Goal: Information Seeking & Learning: Find specific fact

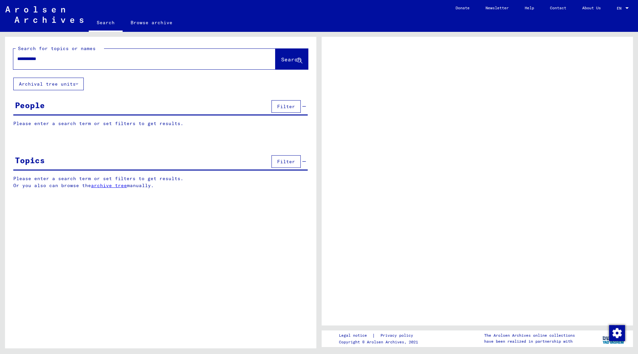
type input "**********"
click at [281, 60] on span "Search" at bounding box center [291, 59] width 20 height 7
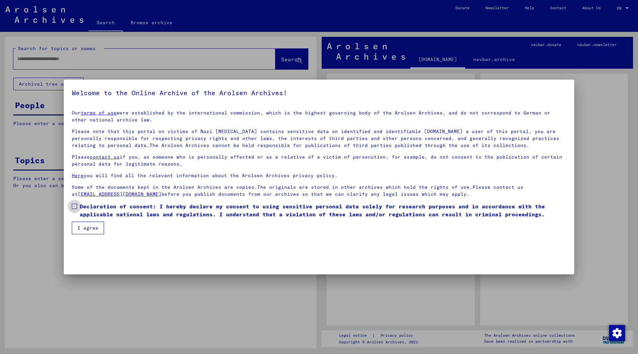
click at [77, 209] on span at bounding box center [74, 206] width 5 height 5
click at [86, 229] on button "I agree" at bounding box center [88, 228] width 32 height 13
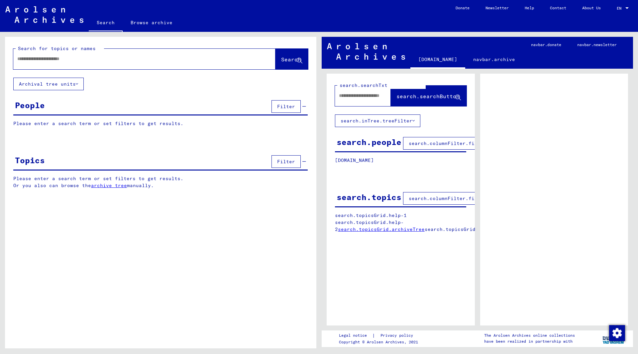
click at [199, 65] on div at bounding box center [136, 58] width 246 height 15
click at [195, 55] on input "text" at bounding box center [138, 58] width 242 height 7
type input "*"
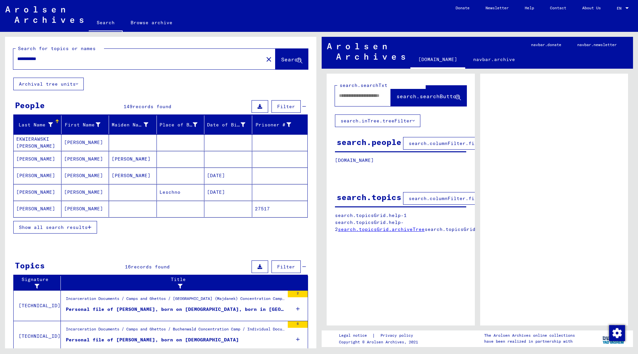
click at [162, 61] on input "**********" at bounding box center [138, 58] width 242 height 7
type input "**********"
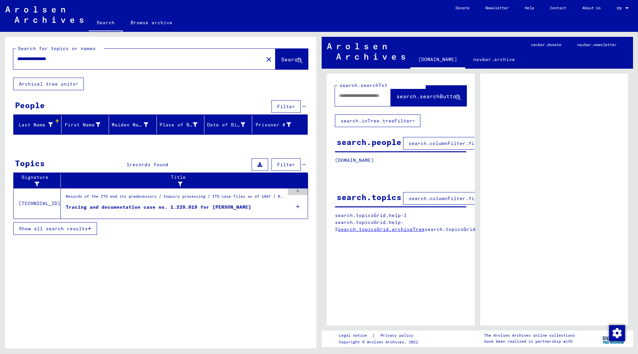
click at [211, 206] on div "Tracing and documentation case no. 1.229.019 for [PERSON_NAME]" at bounding box center [158, 207] width 185 height 7
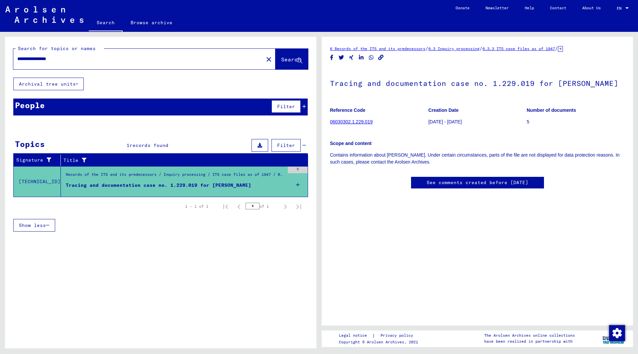
click at [354, 125] on link "06030302.1.229.019" at bounding box center [351, 121] width 43 height 5
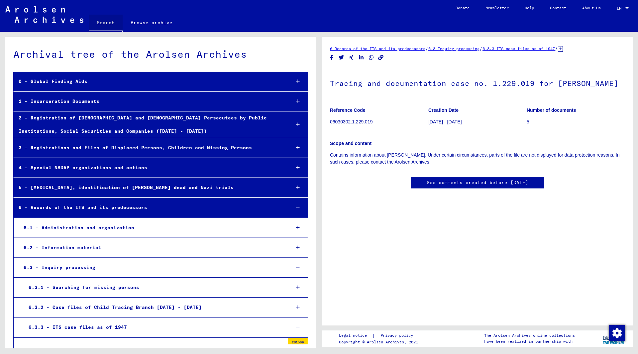
click at [104, 19] on link "Search" at bounding box center [106, 23] width 34 height 17
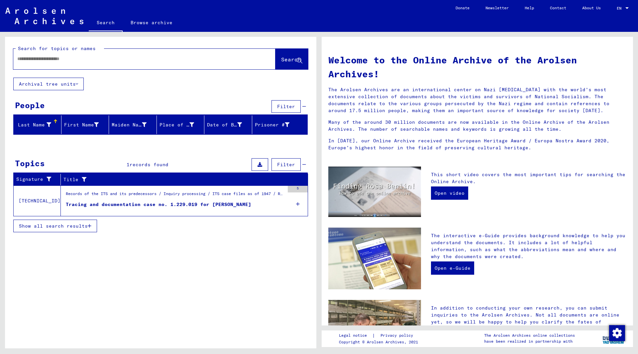
click at [99, 60] on input "text" at bounding box center [136, 58] width 238 height 7
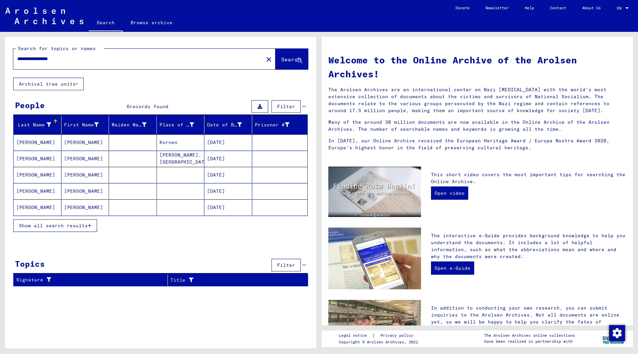
click at [71, 225] on span "Show all search results" at bounding box center [53, 226] width 69 height 6
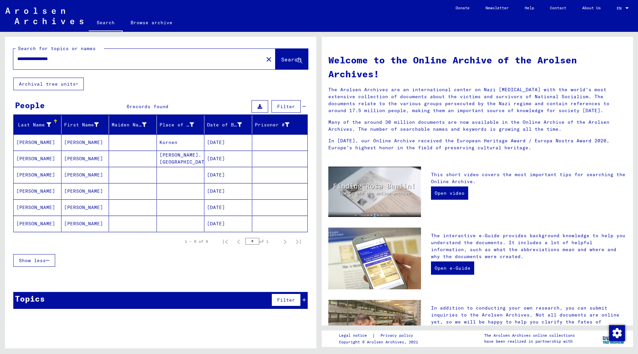
click at [220, 225] on mat-cell "[DATE]" at bounding box center [228, 224] width 48 height 16
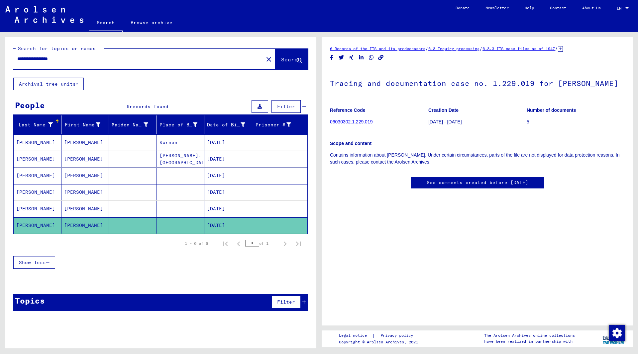
click at [30, 226] on mat-cell "[PERSON_NAME]" at bounding box center [38, 226] width 48 height 16
click at [41, 158] on mat-cell "[PERSON_NAME]" at bounding box center [38, 159] width 48 height 16
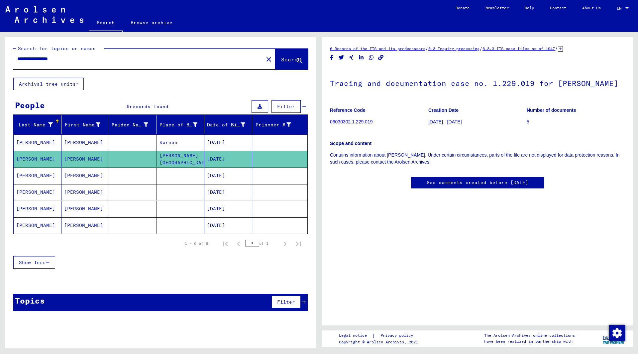
click at [228, 176] on mat-cell "[DATE]" at bounding box center [228, 176] width 48 height 16
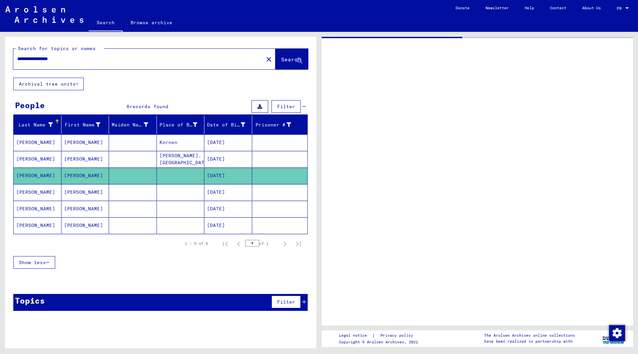
click at [113, 57] on input "**********" at bounding box center [138, 58] width 242 height 7
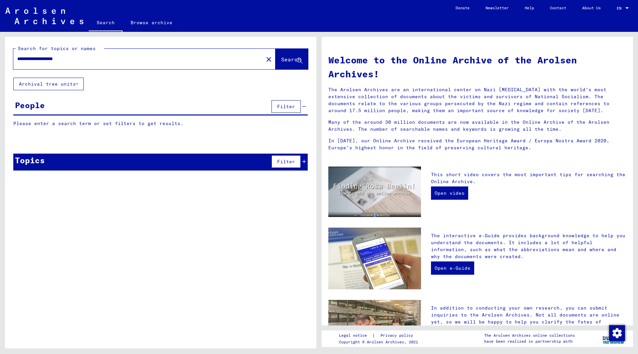
click at [72, 59] on input "**********" at bounding box center [136, 58] width 238 height 7
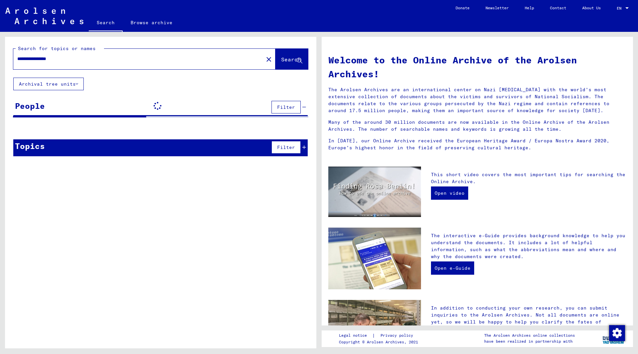
type input "**********"
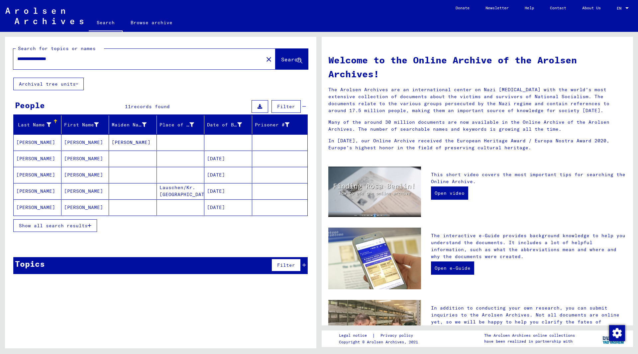
click at [224, 194] on mat-cell "[DATE]" at bounding box center [228, 191] width 48 height 16
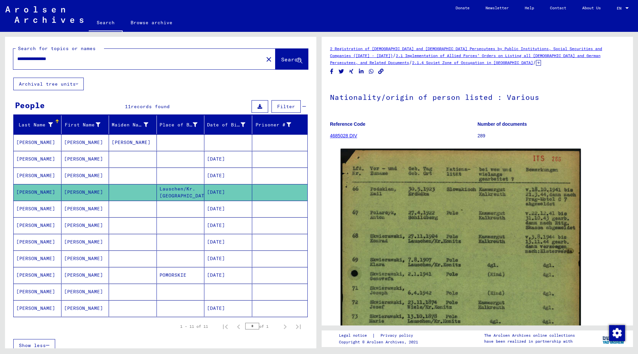
click at [225, 211] on mat-cell "[DATE]" at bounding box center [228, 209] width 48 height 16
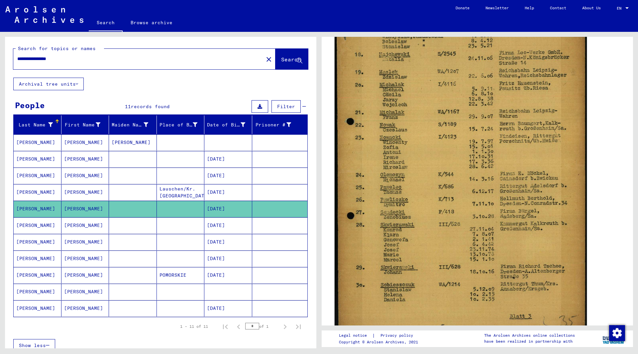
scroll to position [148, 0]
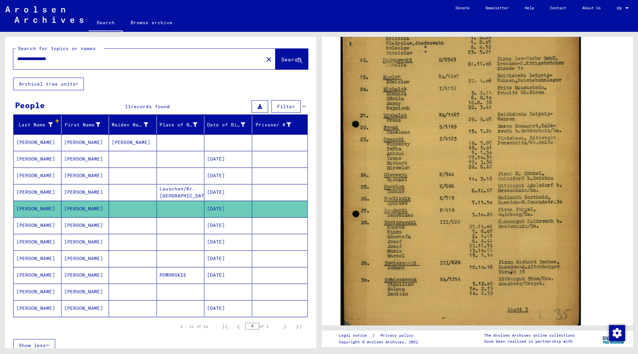
click at [222, 230] on mat-cell "[DATE]" at bounding box center [228, 226] width 48 height 16
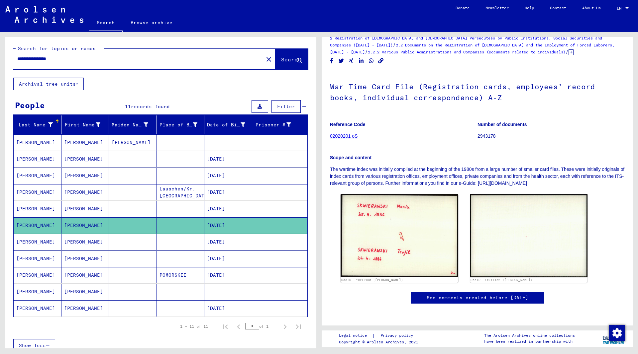
scroll to position [60, 0]
click at [226, 245] on mat-cell "[DATE]" at bounding box center [228, 242] width 48 height 16
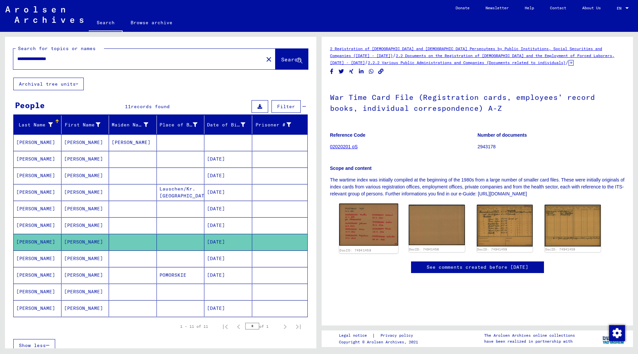
click at [376, 233] on img at bounding box center [368, 225] width 59 height 42
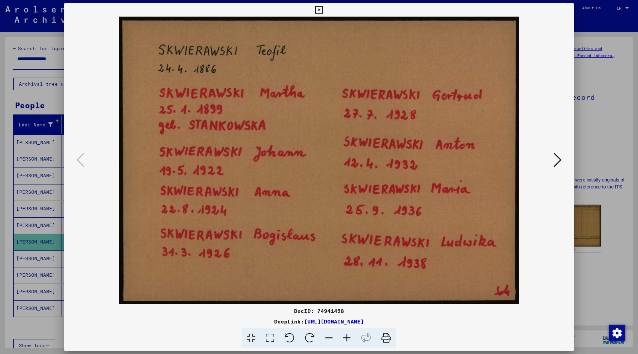
click at [553, 166] on button at bounding box center [557, 160] width 12 height 19
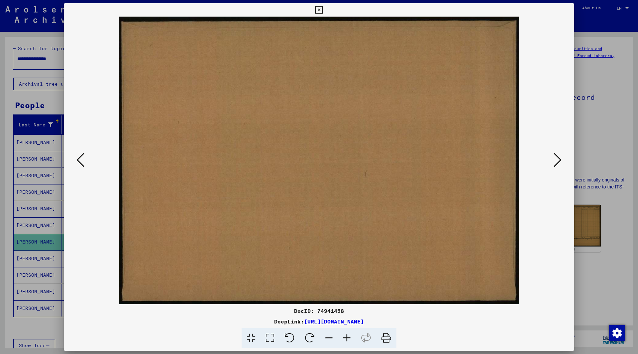
click at [553, 166] on button at bounding box center [557, 160] width 12 height 19
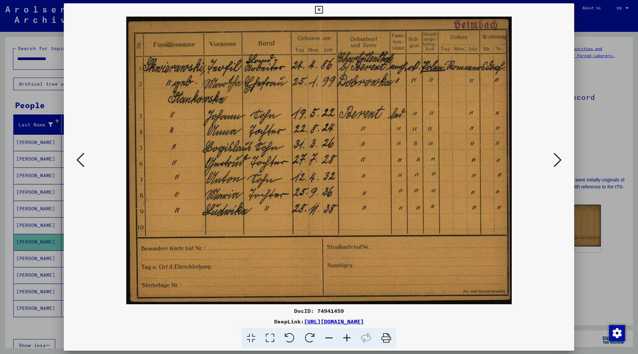
click at [553, 166] on button at bounding box center [557, 160] width 12 height 19
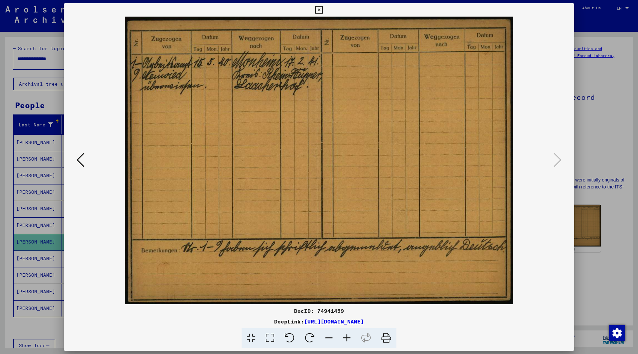
click at [599, 141] on div at bounding box center [319, 177] width 638 height 354
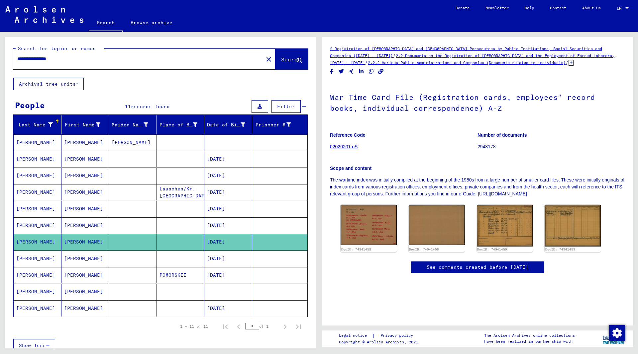
click at [227, 262] on mat-cell "[DATE]" at bounding box center [228, 259] width 48 height 16
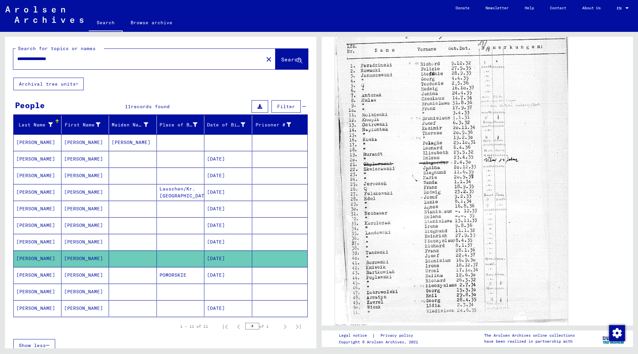
scroll to position [220, 0]
click at [376, 105] on img at bounding box center [451, 159] width 233 height 326
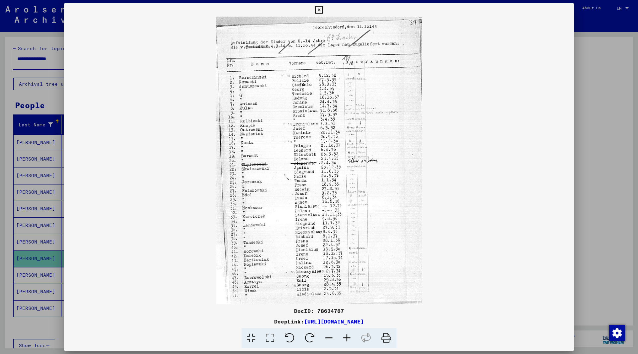
click at [322, 9] on icon at bounding box center [319, 10] width 8 height 8
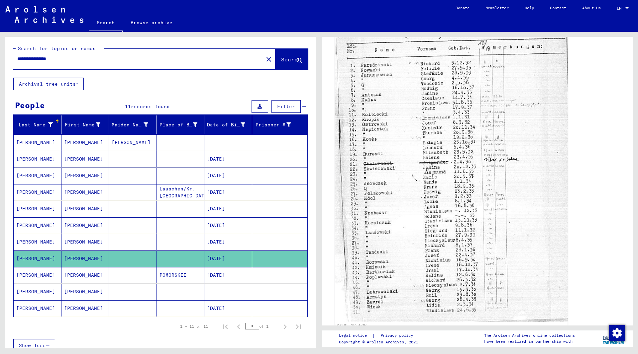
click at [397, 164] on img at bounding box center [451, 159] width 233 height 326
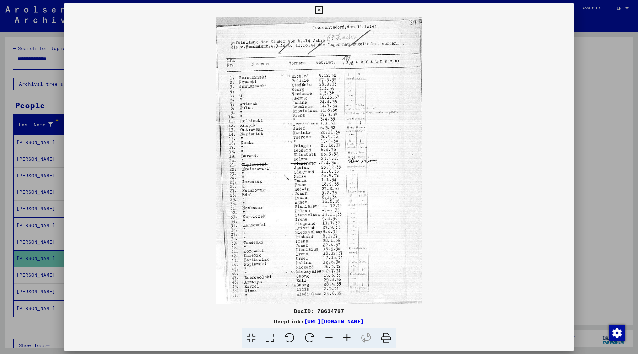
click at [322, 11] on icon at bounding box center [319, 10] width 8 height 8
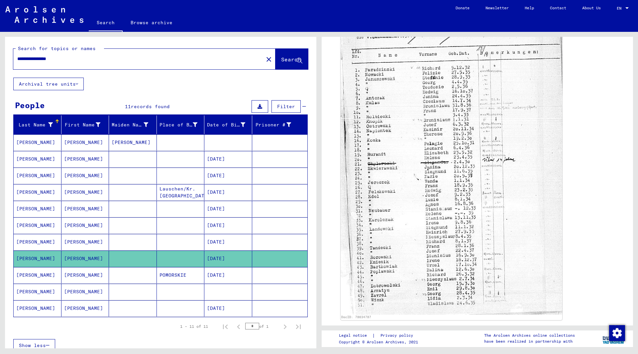
click at [210, 276] on mat-cell "[DATE]" at bounding box center [228, 275] width 48 height 16
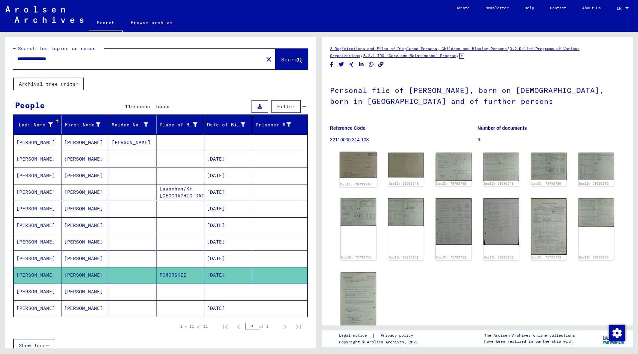
click at [362, 169] on img at bounding box center [358, 165] width 38 height 26
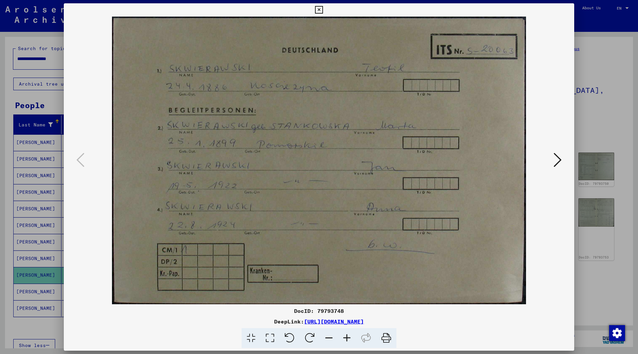
drag, startPoint x: 549, startPoint y: 164, endPoint x: 554, endPoint y: 159, distance: 6.6
click at [554, 159] on div at bounding box center [319, 161] width 510 height 288
click at [554, 159] on icon at bounding box center [557, 160] width 8 height 16
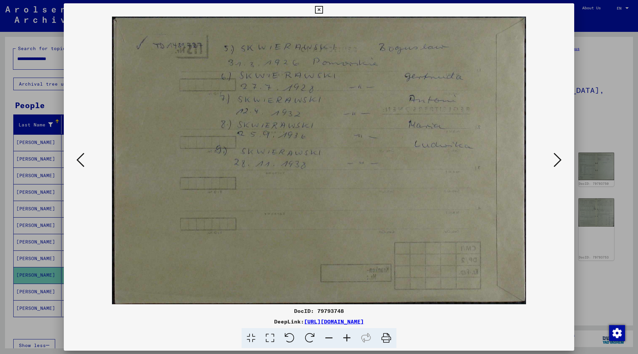
click at [554, 159] on icon at bounding box center [557, 160] width 8 height 16
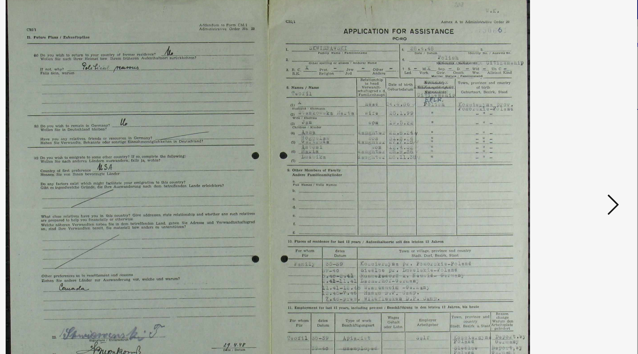
click at [557, 160] on icon at bounding box center [557, 160] width 8 height 16
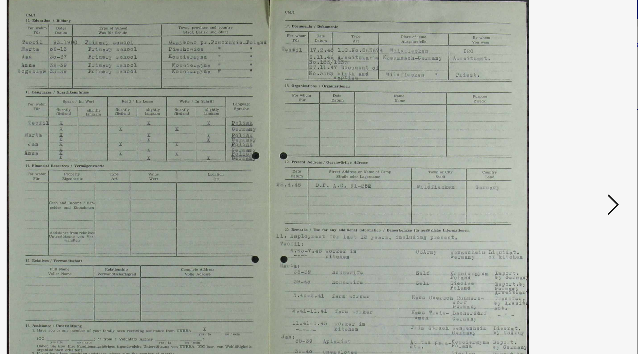
click at [557, 160] on icon at bounding box center [557, 160] width 8 height 16
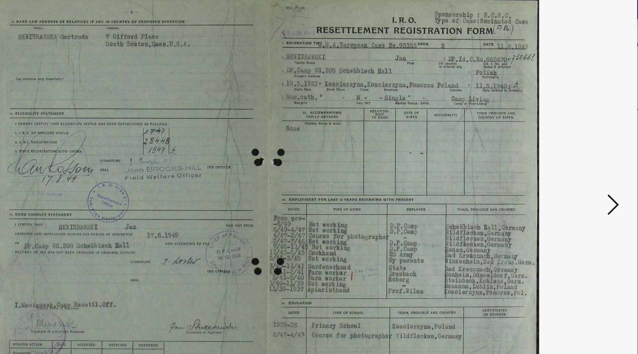
click at [557, 160] on icon at bounding box center [557, 160] width 8 height 16
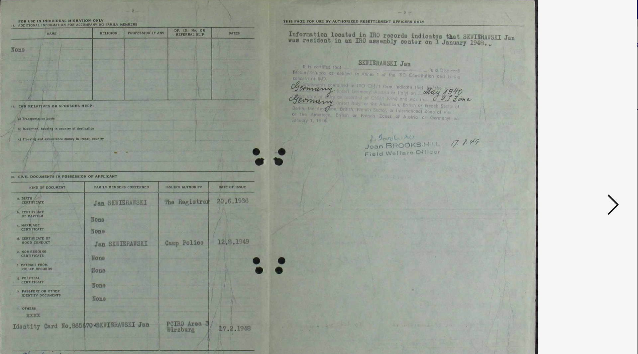
click at [557, 160] on icon at bounding box center [557, 160] width 8 height 16
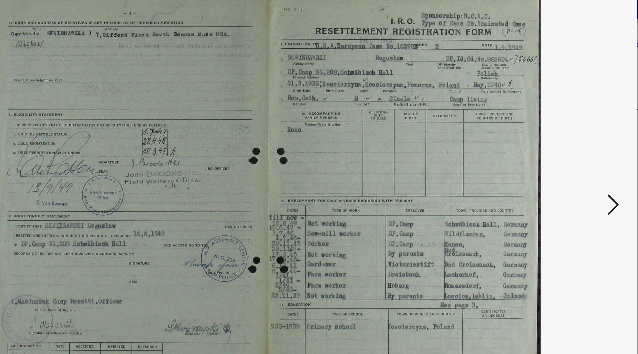
click at [551, 164] on img at bounding box center [318, 161] width 465 height 288
click at [555, 166] on icon at bounding box center [557, 160] width 8 height 16
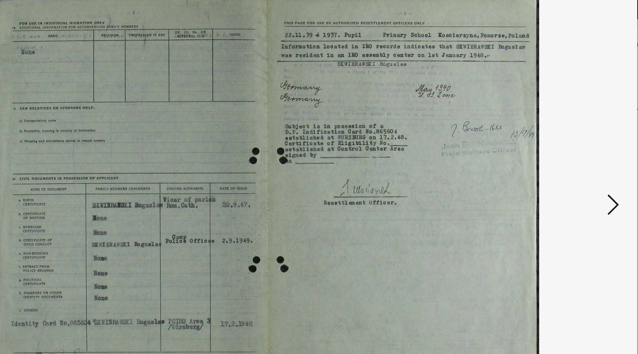
click at [555, 166] on icon at bounding box center [557, 160] width 8 height 16
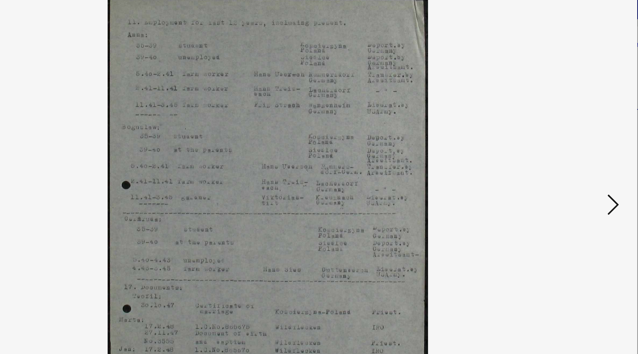
click at [555, 166] on icon at bounding box center [557, 160] width 8 height 16
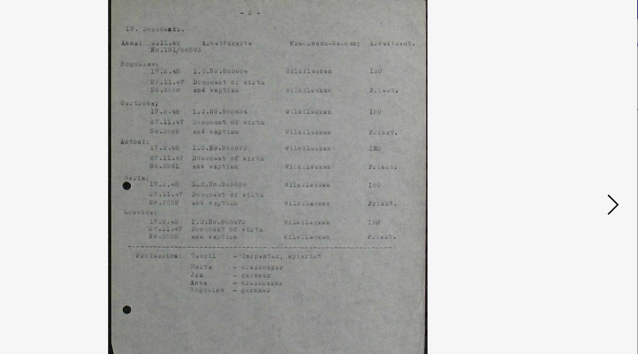
click at [555, 166] on icon at bounding box center [557, 160] width 8 height 16
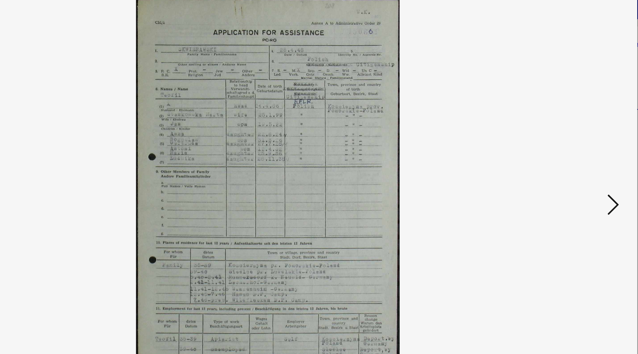
click at [555, 166] on icon at bounding box center [557, 160] width 8 height 16
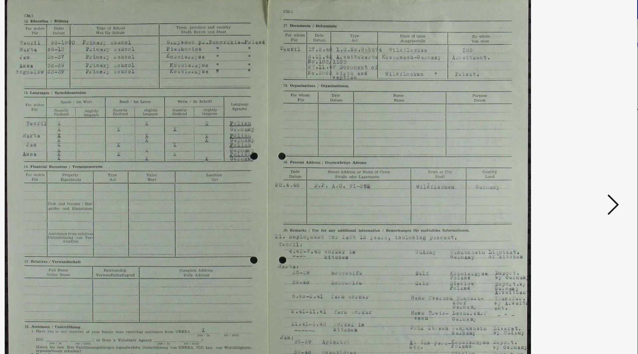
click at [555, 166] on icon at bounding box center [557, 160] width 8 height 16
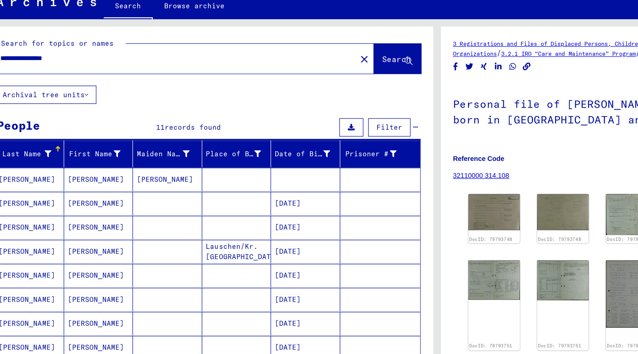
scroll to position [52, 0]
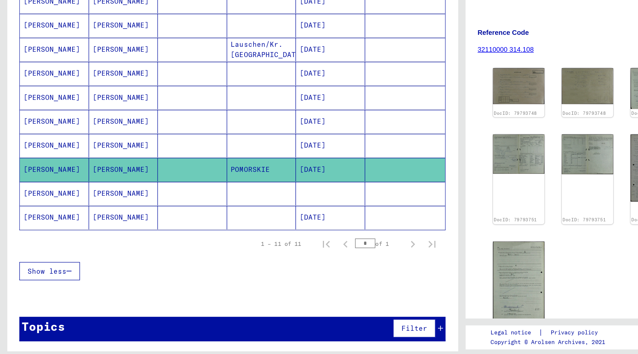
click at [121, 235] on mat-cell at bounding box center [133, 239] width 48 height 16
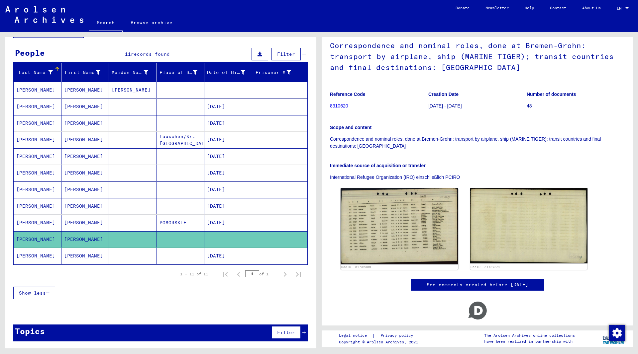
scroll to position [48, 0]
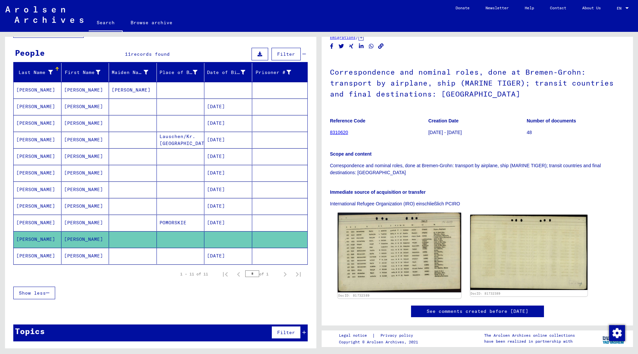
click at [419, 228] on img at bounding box center [398, 253] width 123 height 80
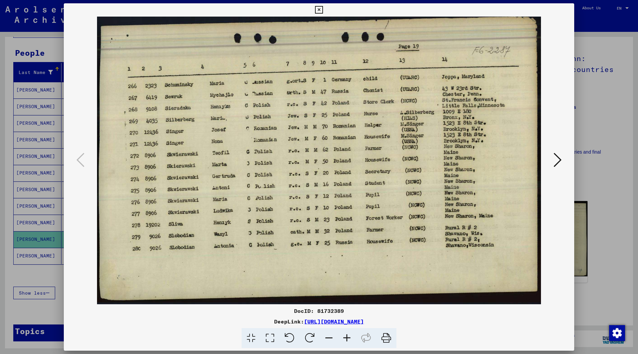
click at [556, 158] on icon at bounding box center [557, 160] width 8 height 16
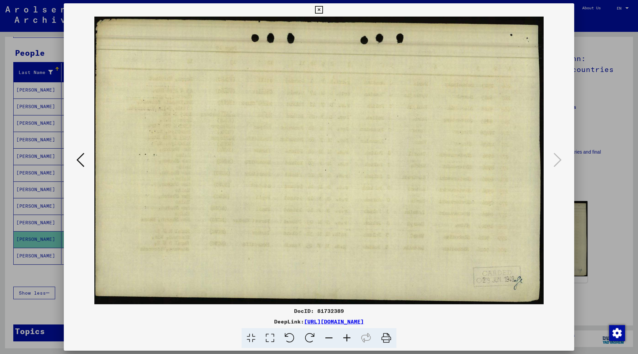
click at [81, 158] on icon at bounding box center [80, 160] width 8 height 16
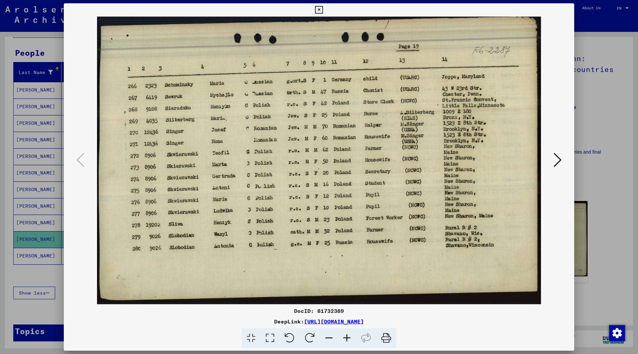
click at [46, 182] on div at bounding box center [319, 177] width 638 height 354
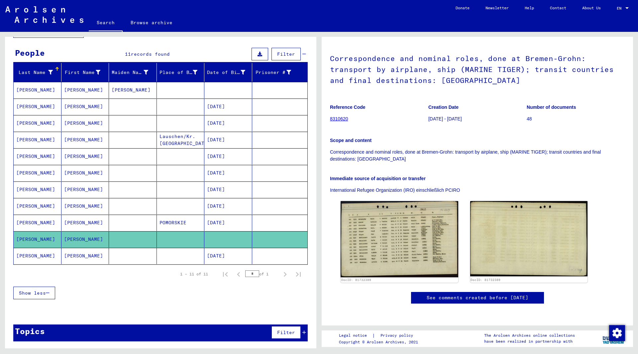
click at [74, 257] on mat-cell "[PERSON_NAME]" at bounding box center [85, 256] width 48 height 16
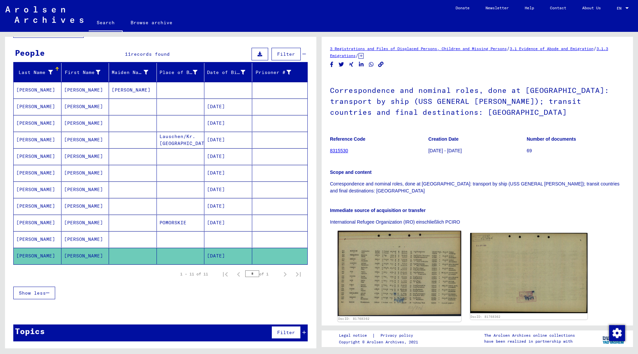
click at [406, 258] on img at bounding box center [398, 273] width 123 height 85
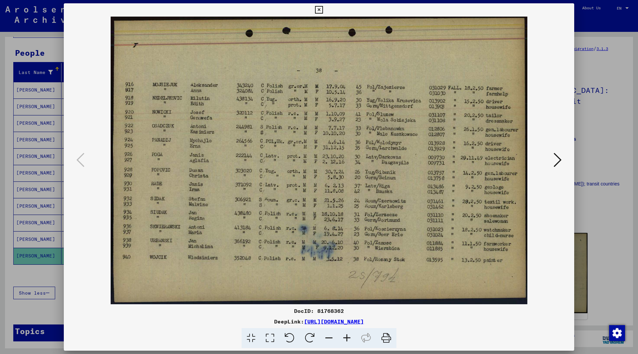
click at [558, 162] on icon at bounding box center [557, 160] width 8 height 16
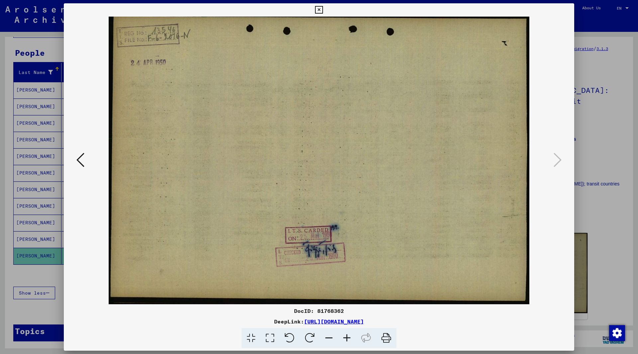
click at [322, 7] on icon at bounding box center [319, 10] width 8 height 8
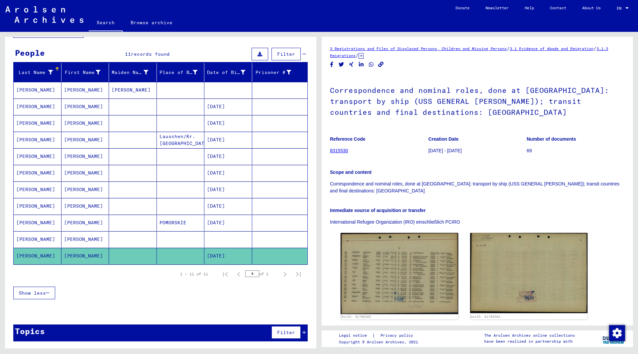
click at [226, 173] on mat-cell "[DATE]" at bounding box center [228, 173] width 48 height 16
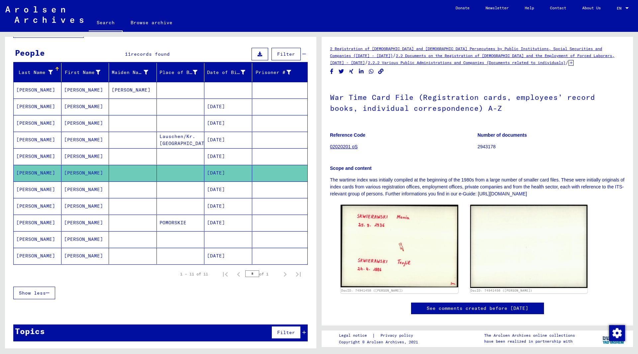
click at [228, 157] on mat-cell "[DATE]" at bounding box center [228, 156] width 48 height 16
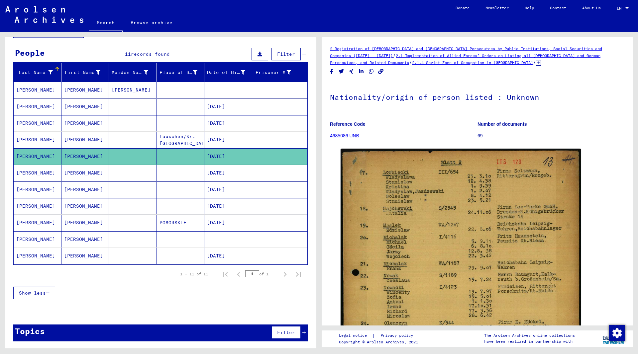
click at [230, 145] on mat-cell "[DATE]" at bounding box center [228, 140] width 48 height 16
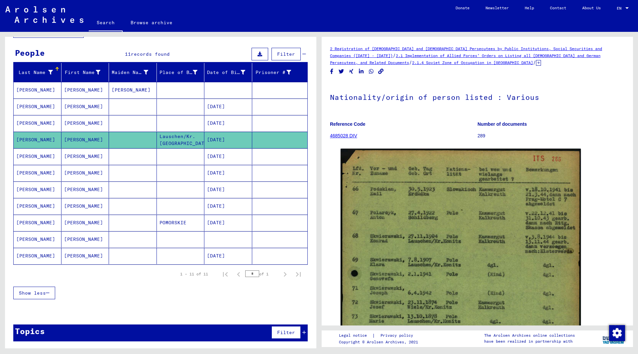
click at [231, 124] on mat-cell "[DATE]" at bounding box center [228, 123] width 48 height 16
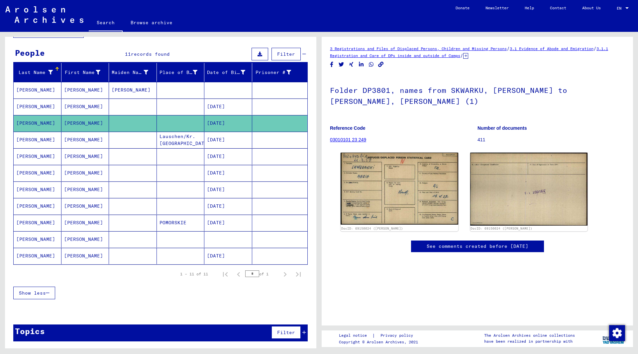
click at [231, 111] on mat-cell "[DATE]" at bounding box center [228, 107] width 48 height 16
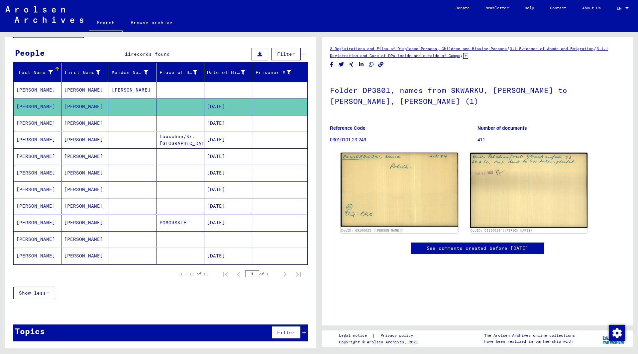
click at [233, 92] on mat-cell at bounding box center [228, 90] width 48 height 16
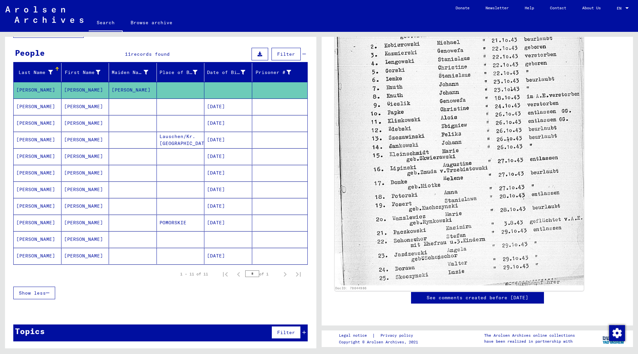
scroll to position [322, 0]
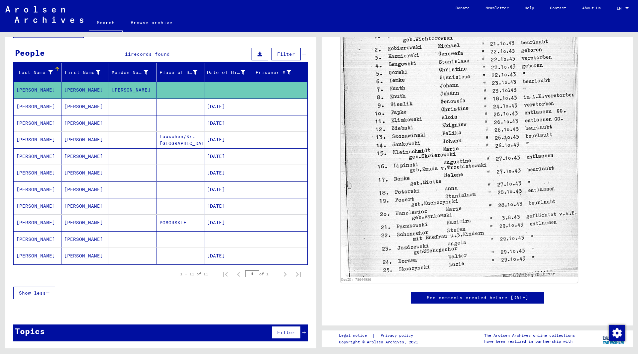
click at [230, 155] on mat-cell "[DATE]" at bounding box center [228, 156] width 48 height 16
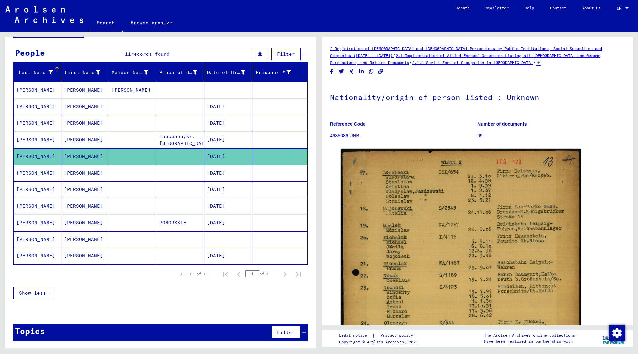
click at [227, 197] on mat-cell "[DATE]" at bounding box center [228, 190] width 48 height 16
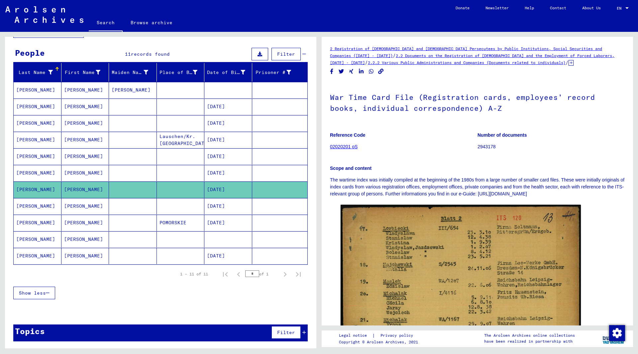
click at [231, 167] on mat-cell "[DATE]" at bounding box center [228, 173] width 48 height 16
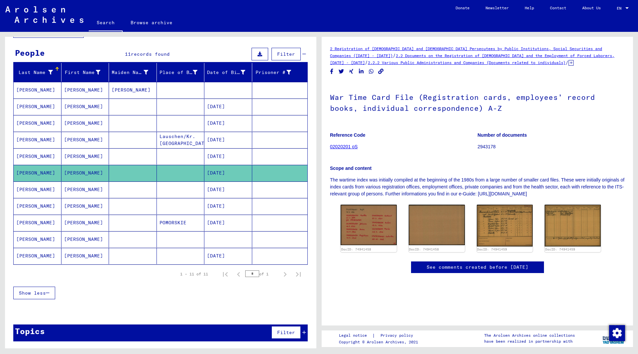
click at [230, 206] on mat-cell "[DATE]" at bounding box center [228, 206] width 48 height 16
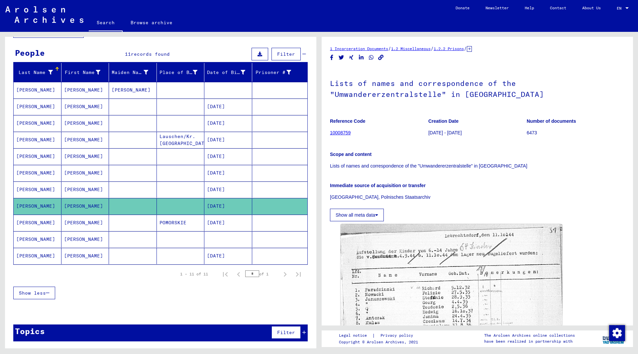
click at [229, 220] on mat-cell "[DATE]" at bounding box center [228, 223] width 48 height 16
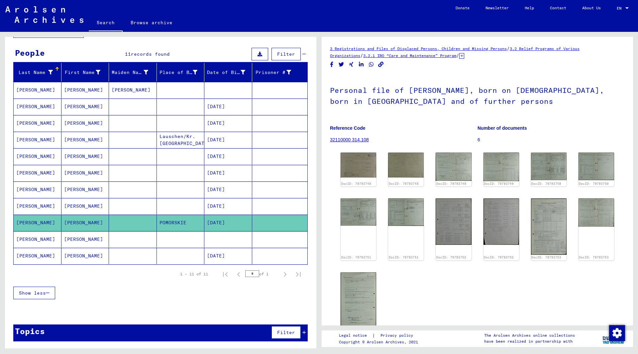
click at [232, 207] on mat-cell "[DATE]" at bounding box center [228, 206] width 48 height 16
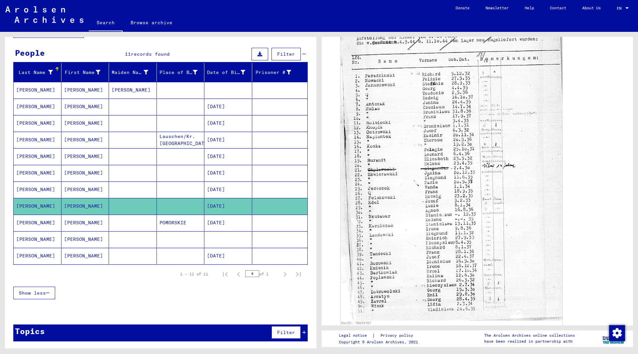
scroll to position [215, 0]
